Goal: Find specific page/section: Find specific page/section

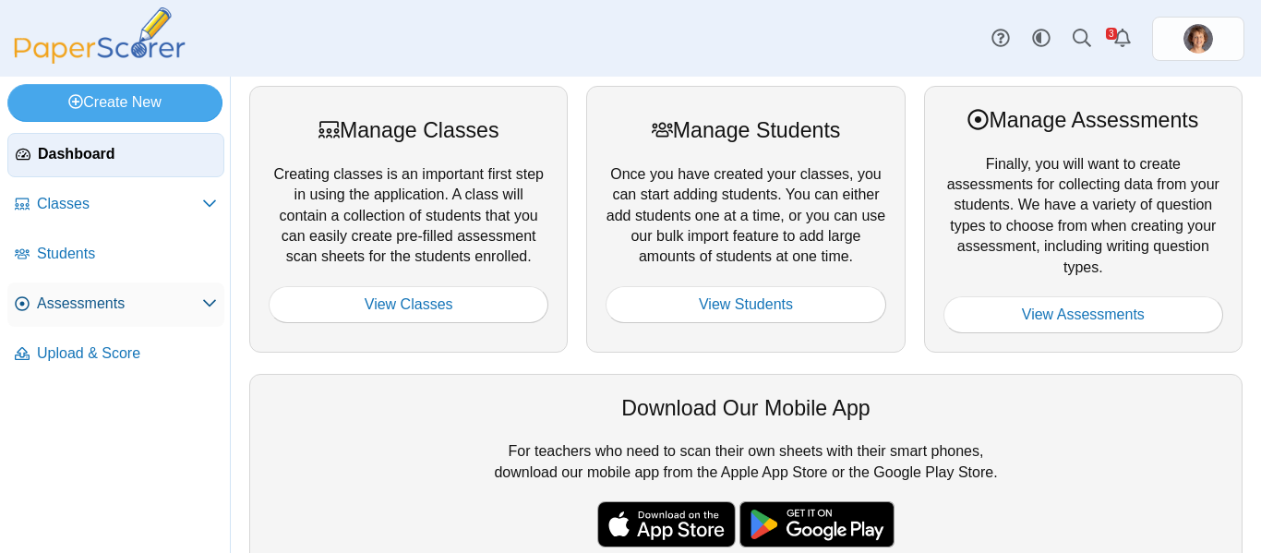
click at [97, 300] on span "Assessments" at bounding box center [119, 304] width 165 height 20
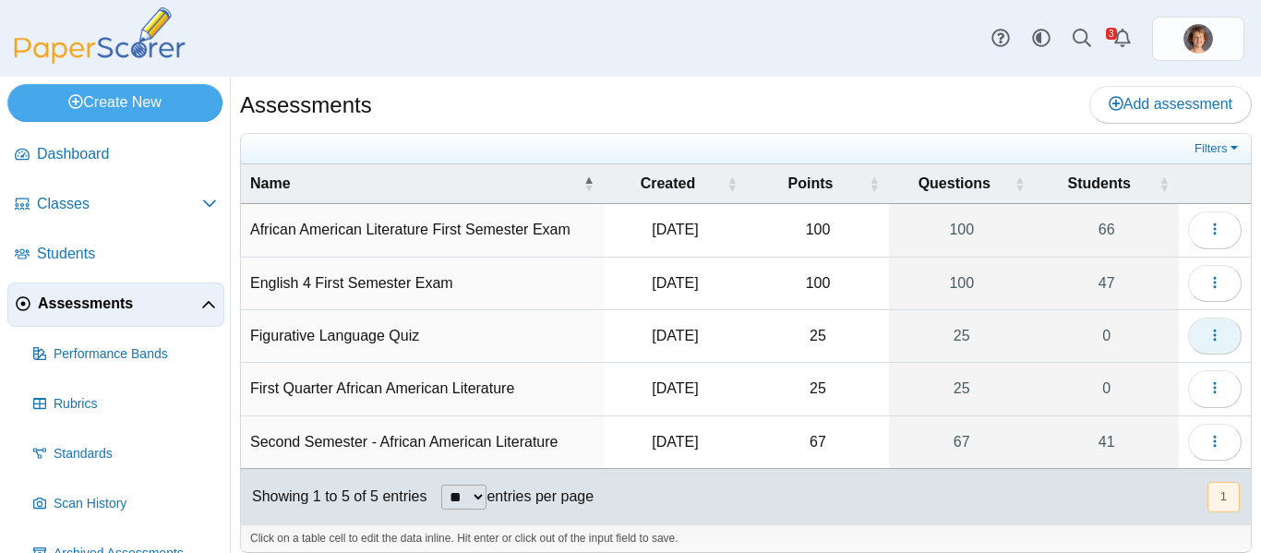
click at [1189, 324] on button "button" at bounding box center [1215, 336] width 54 height 37
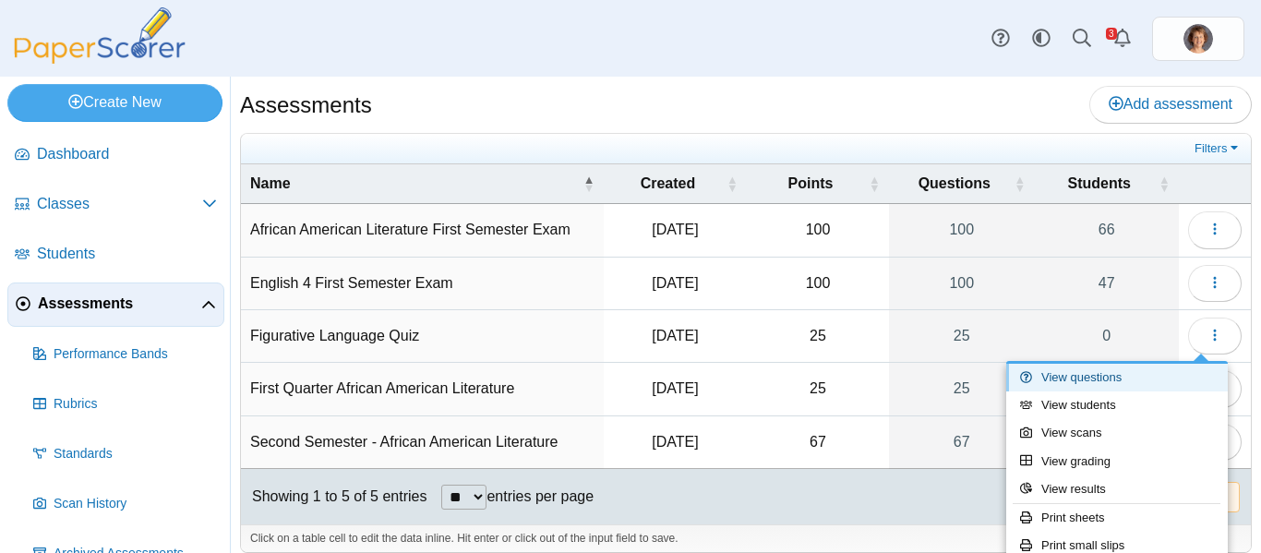
click at [1111, 380] on link "View questions" at bounding box center [1118, 378] width 222 height 28
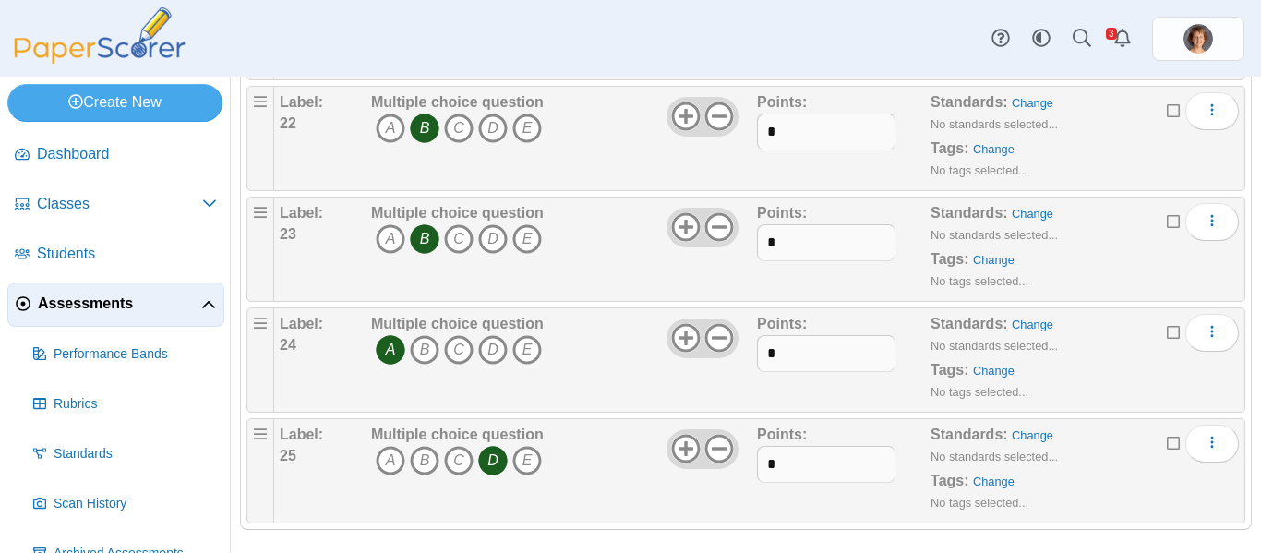
scroll to position [2624, 0]
